Goal: Navigation & Orientation: Understand site structure

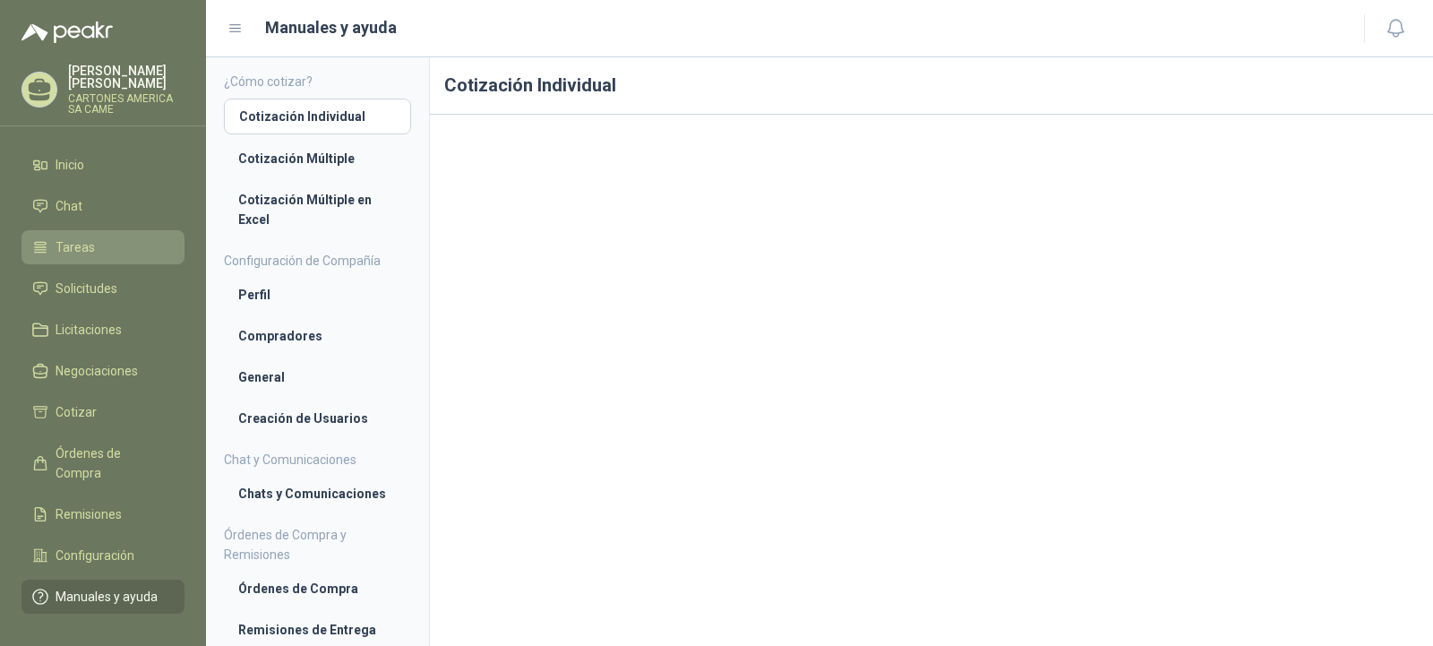
click at [73, 241] on span "Tareas" at bounding box center [75, 247] width 39 height 20
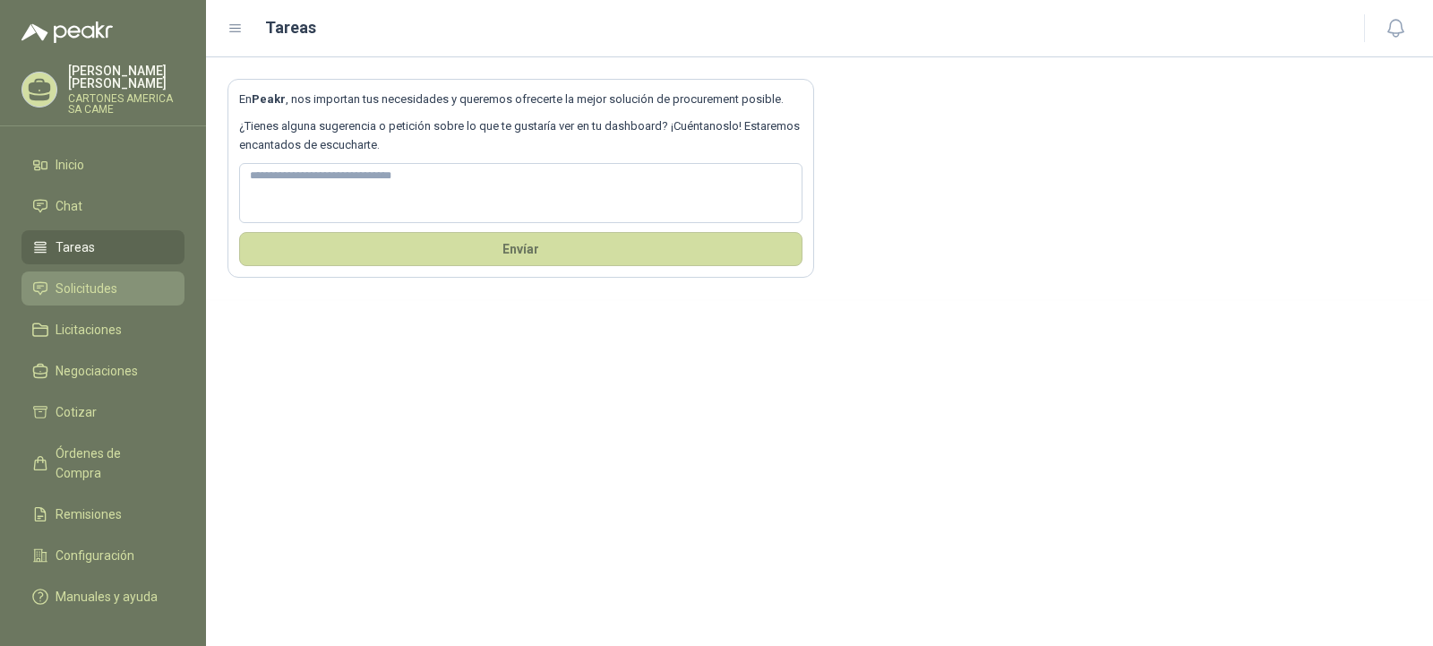
click at [79, 284] on span "Solicitudes" at bounding box center [87, 289] width 62 height 20
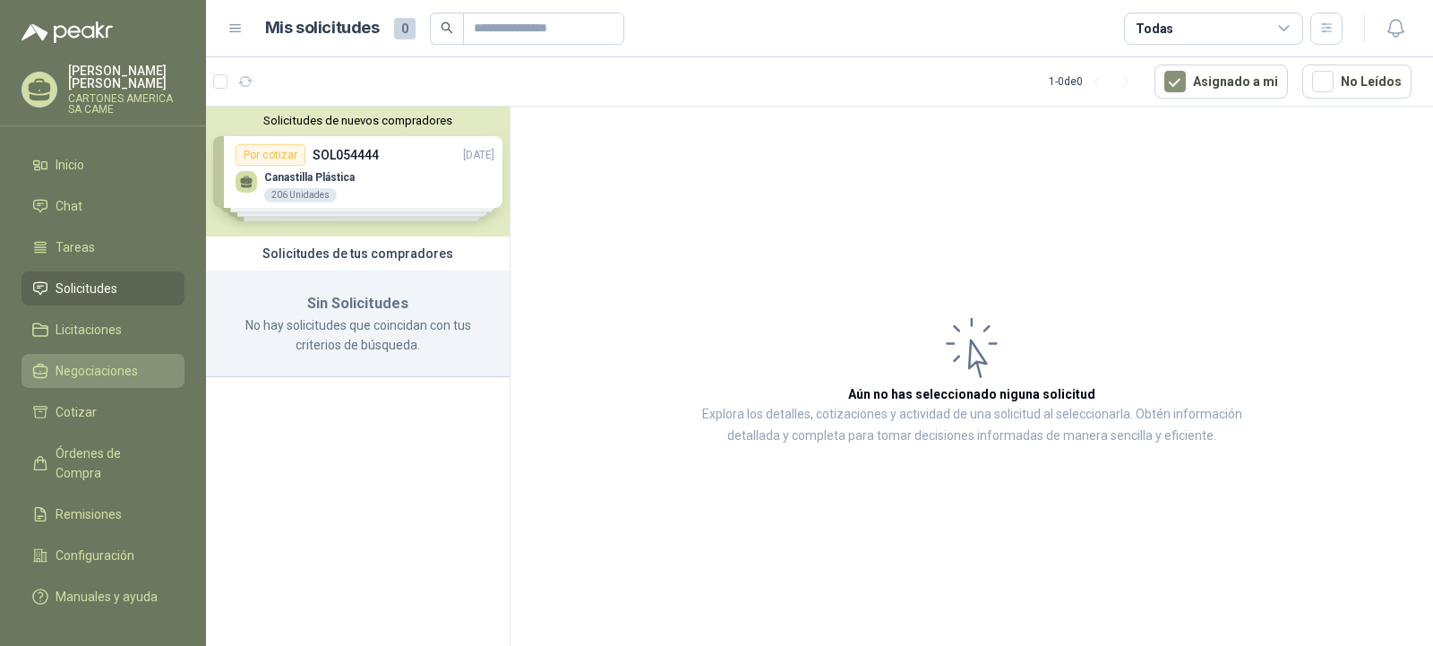
click at [84, 361] on span "Negociaciones" at bounding box center [97, 371] width 82 height 20
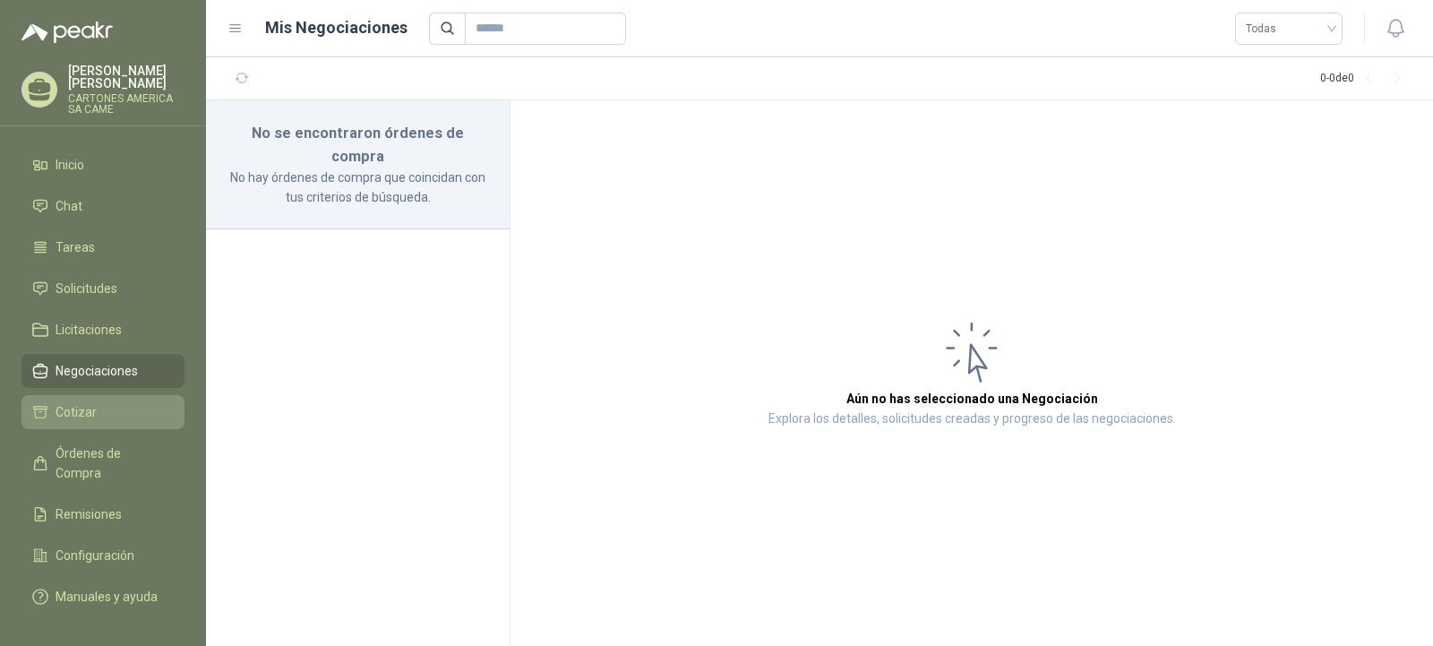
click at [75, 419] on span "Cotizar" at bounding box center [76, 412] width 41 height 20
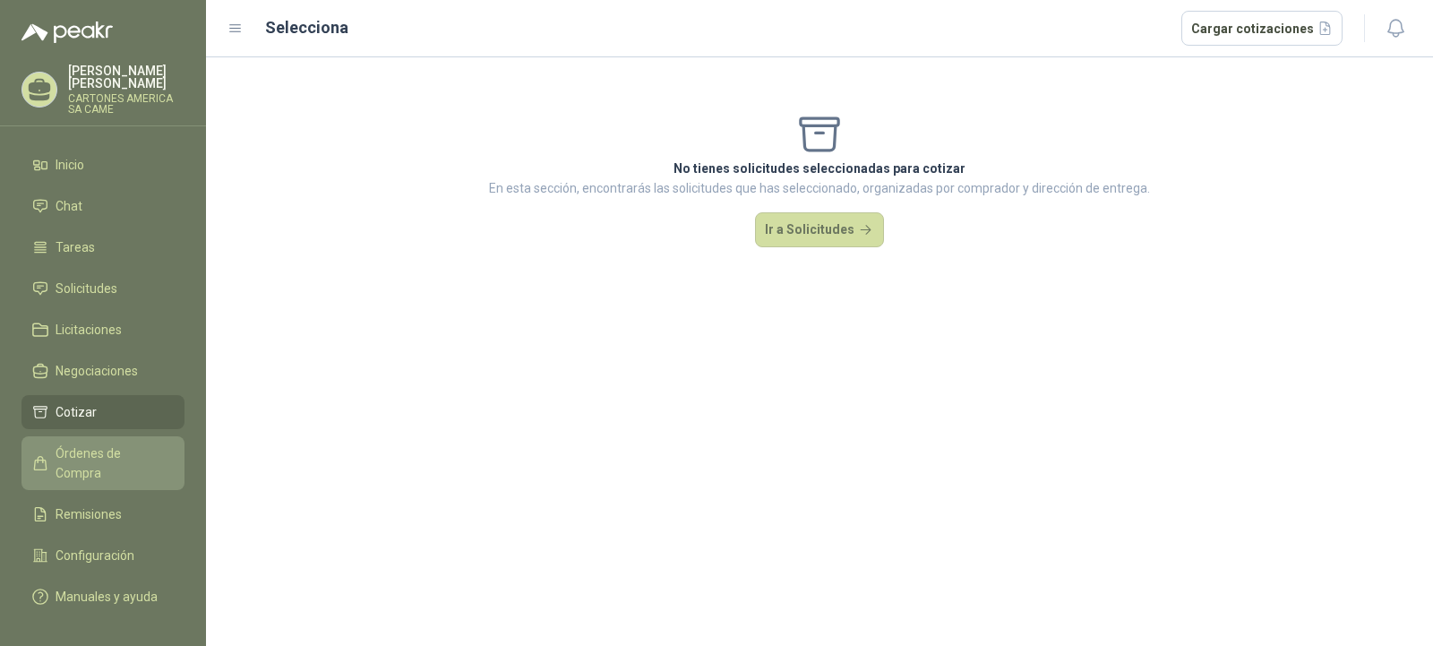
click at [65, 457] on span "Órdenes de Compra" at bounding box center [112, 462] width 112 height 39
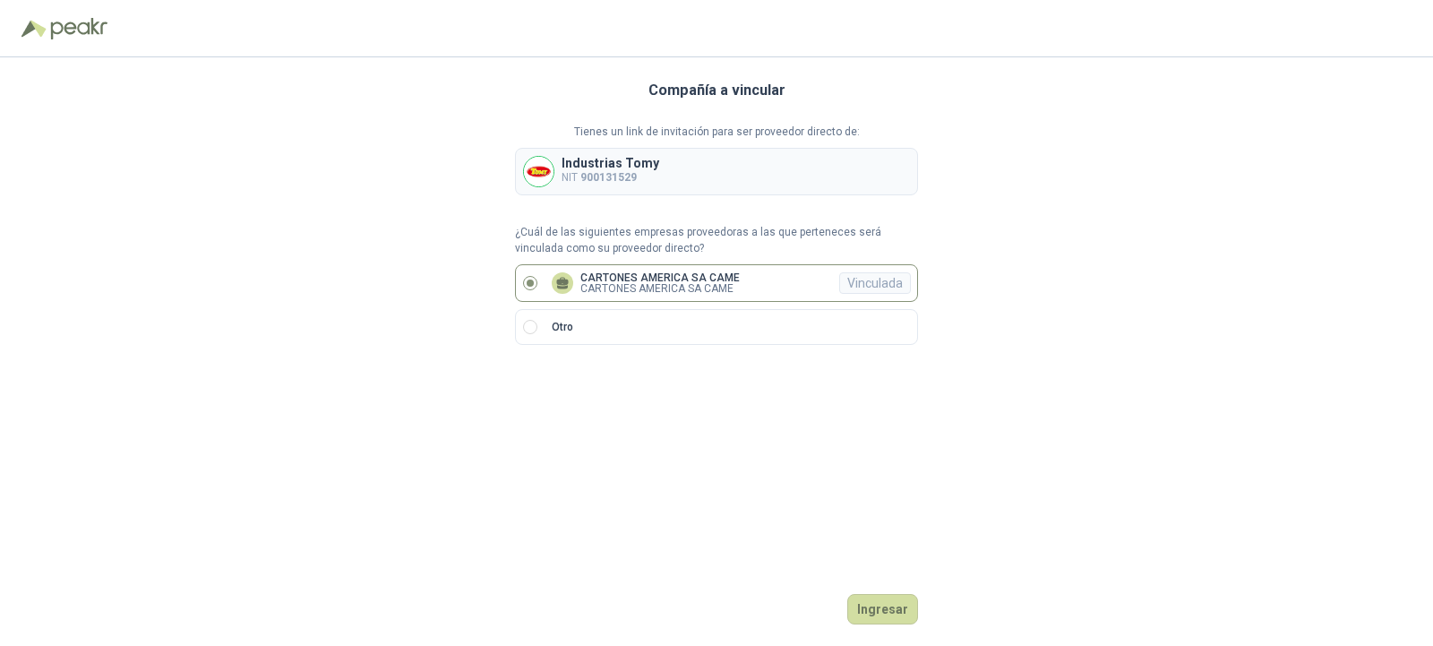
click at [1005, 107] on div "Compañía a vincular Tienes un link de invitación para ser proveedor directo de:…" at bounding box center [716, 351] width 1433 height 589
click at [872, 604] on button "Ingresar" at bounding box center [882, 609] width 71 height 30
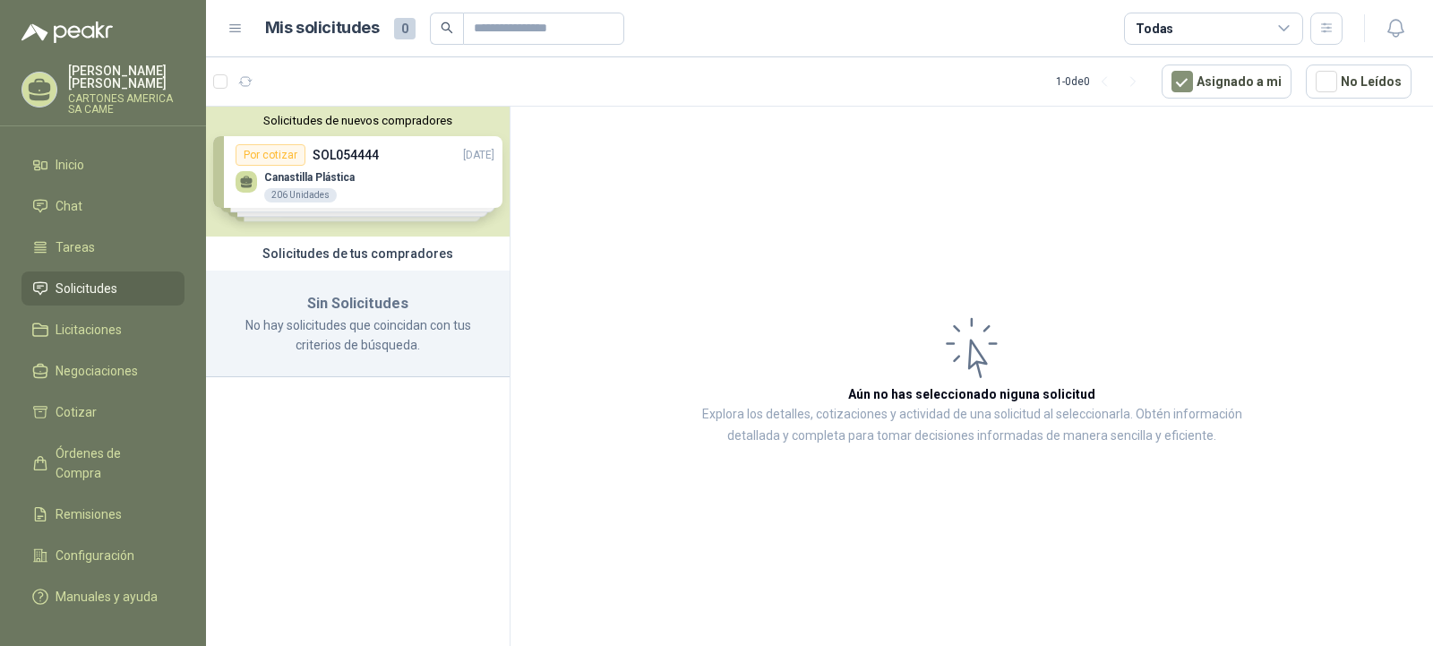
click at [360, 181] on div "Solicitudes de nuevos compradores Por cotizar SOL054444 01/09/25 Canastilla Plá…" at bounding box center [358, 172] width 304 height 130
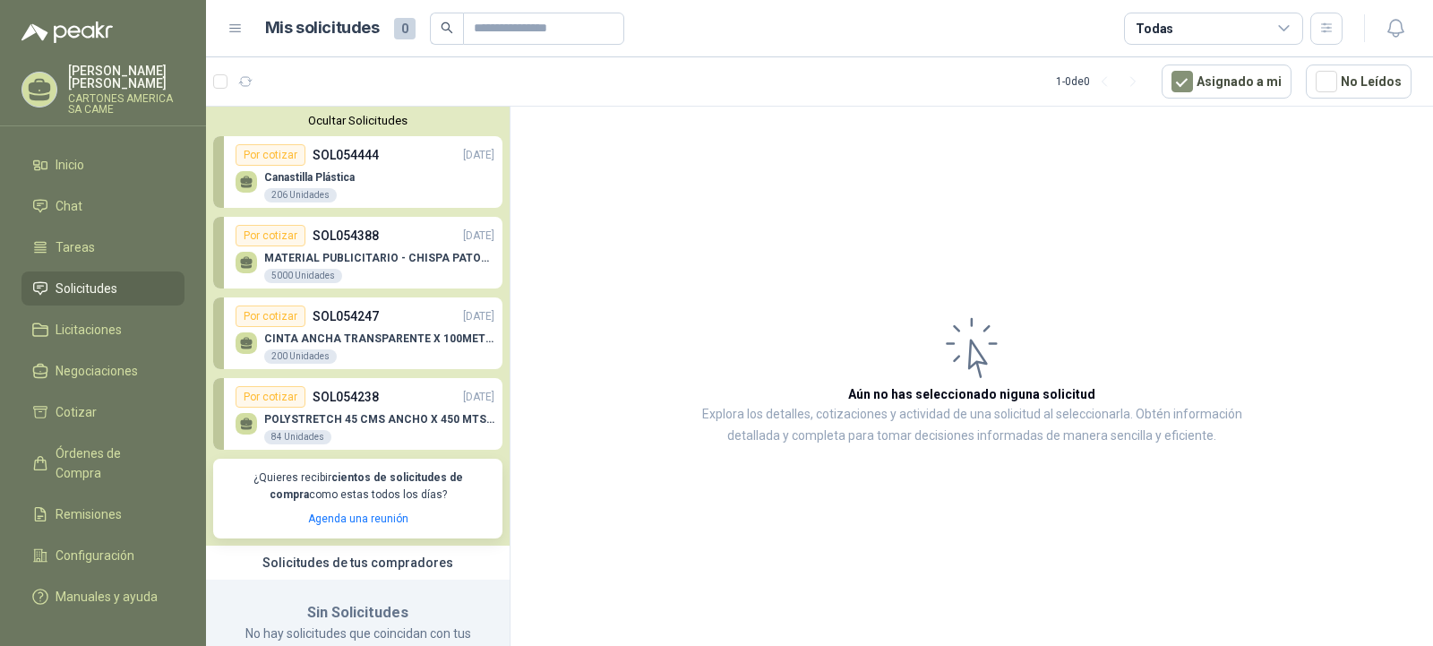
scroll to position [59, 0]
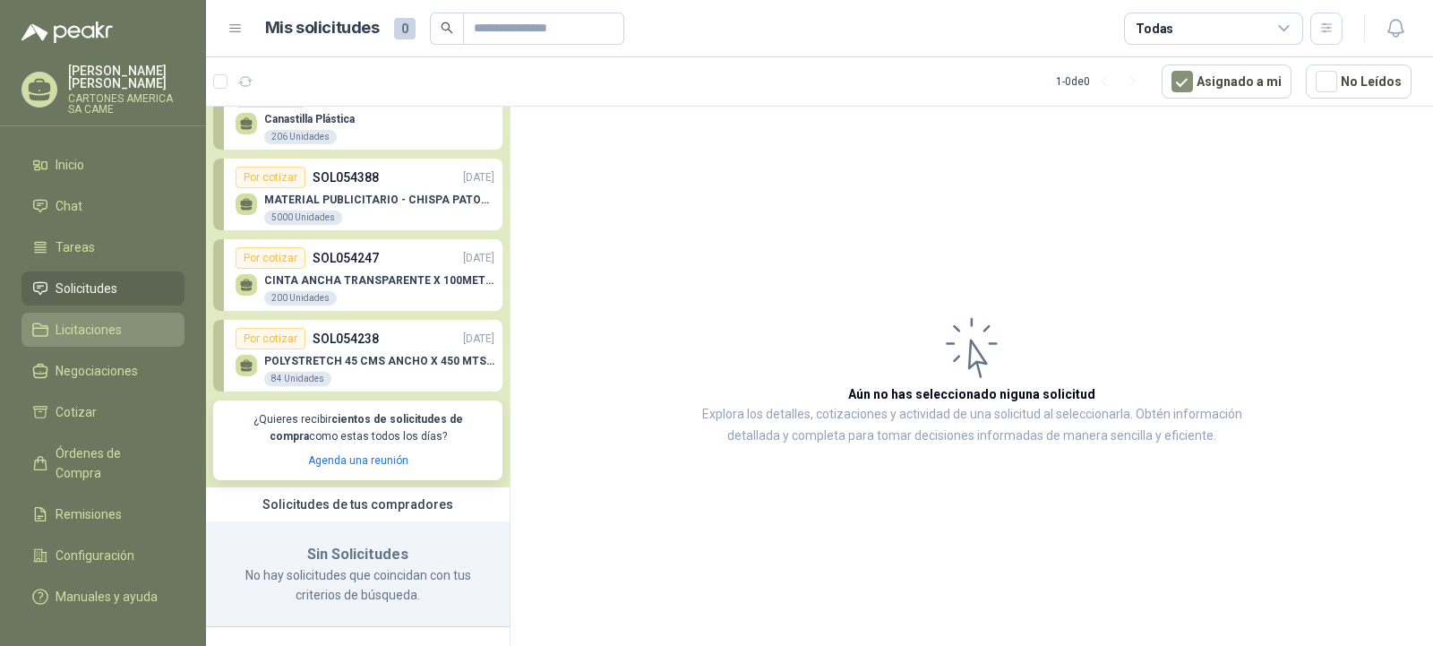
click at [75, 326] on span "Licitaciones" at bounding box center [89, 330] width 66 height 20
